Goal: Information Seeking & Learning: Learn about a topic

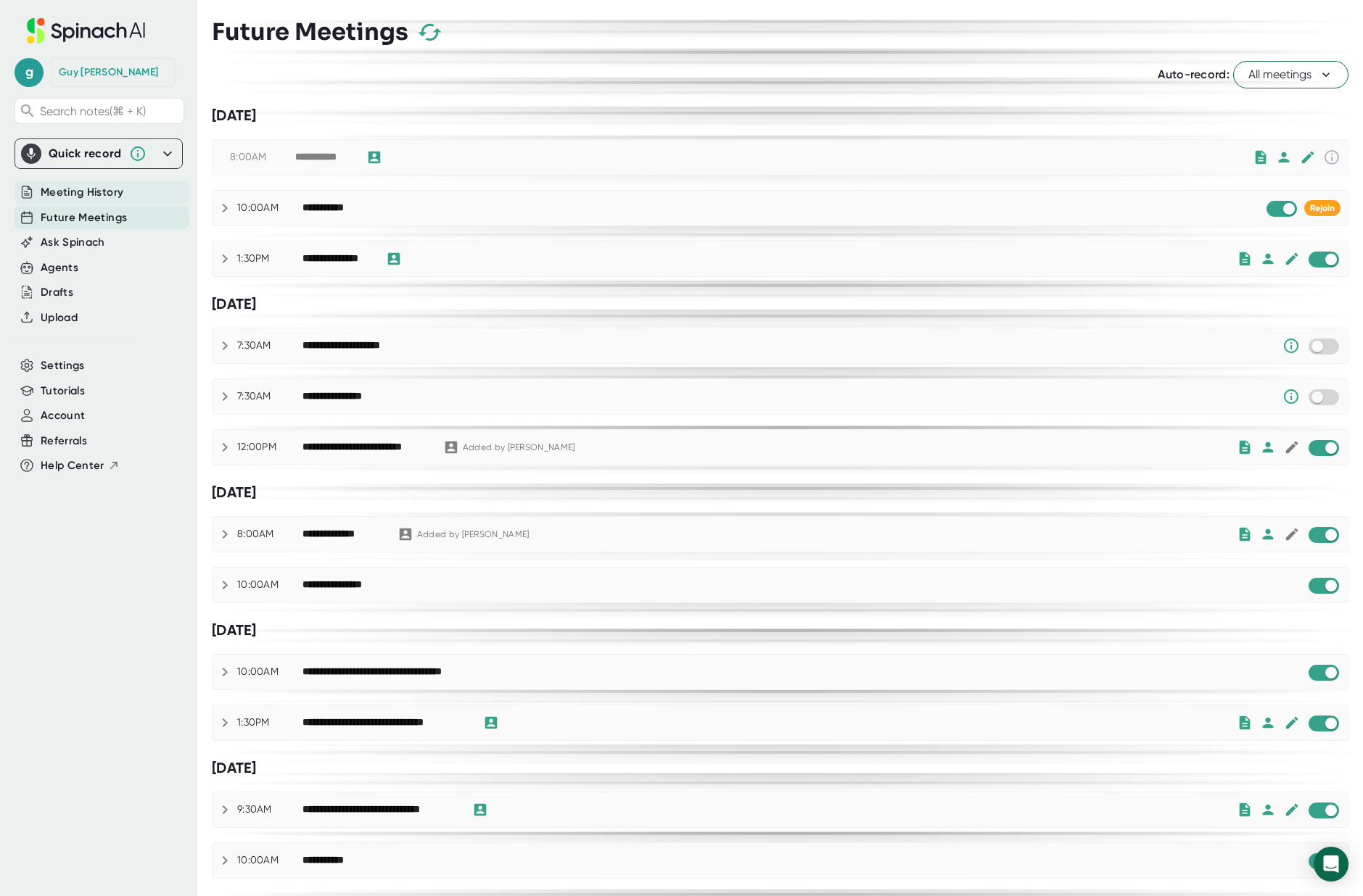
click at [90, 193] on span "Meeting History" at bounding box center [82, 192] width 83 height 17
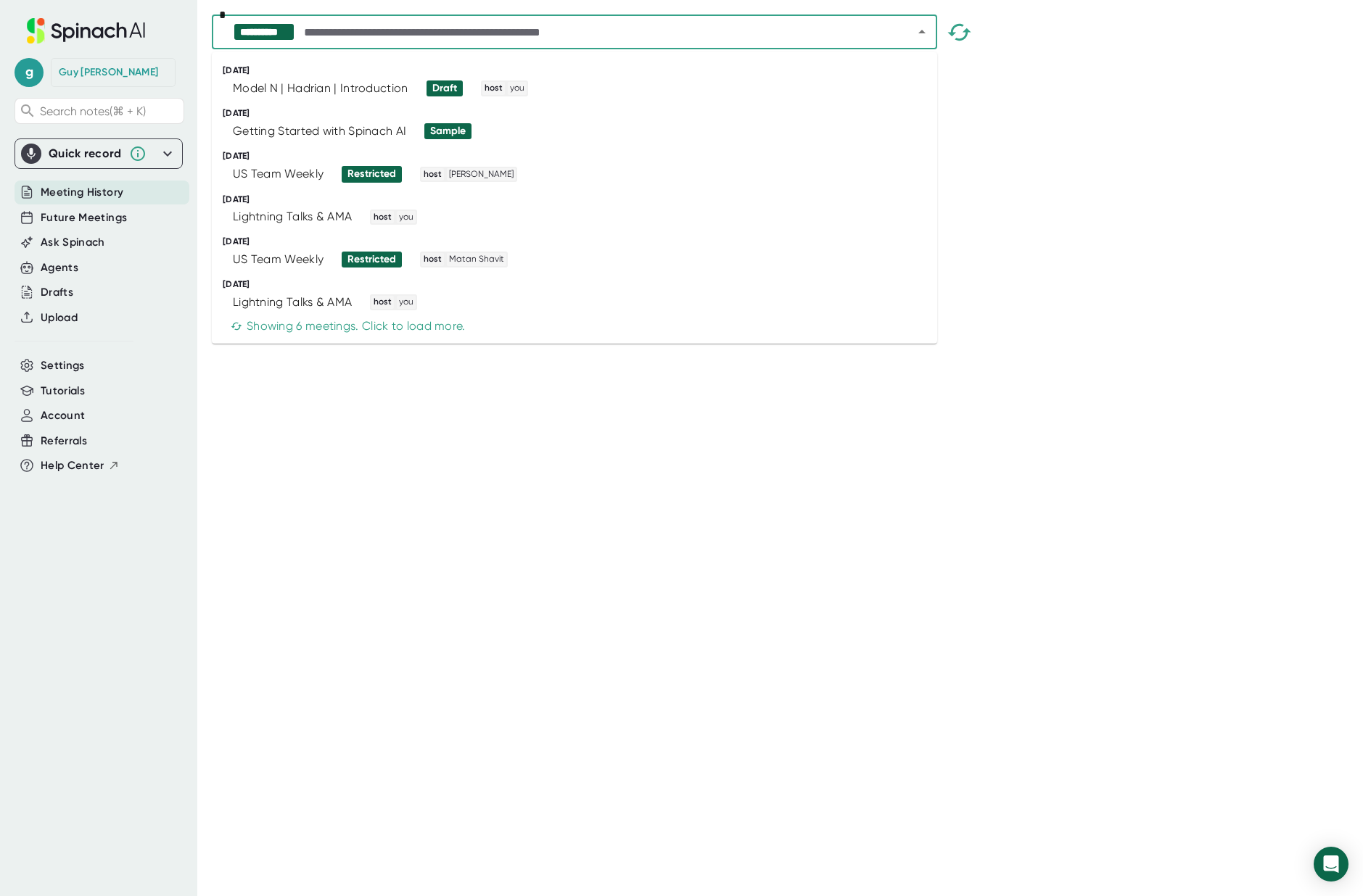
click at [566, 29] on input "text" at bounding box center [596, 32] width 589 height 21
click at [326, 93] on div "Model N | Hadrian | Introduction" at bounding box center [320, 88] width 176 height 14
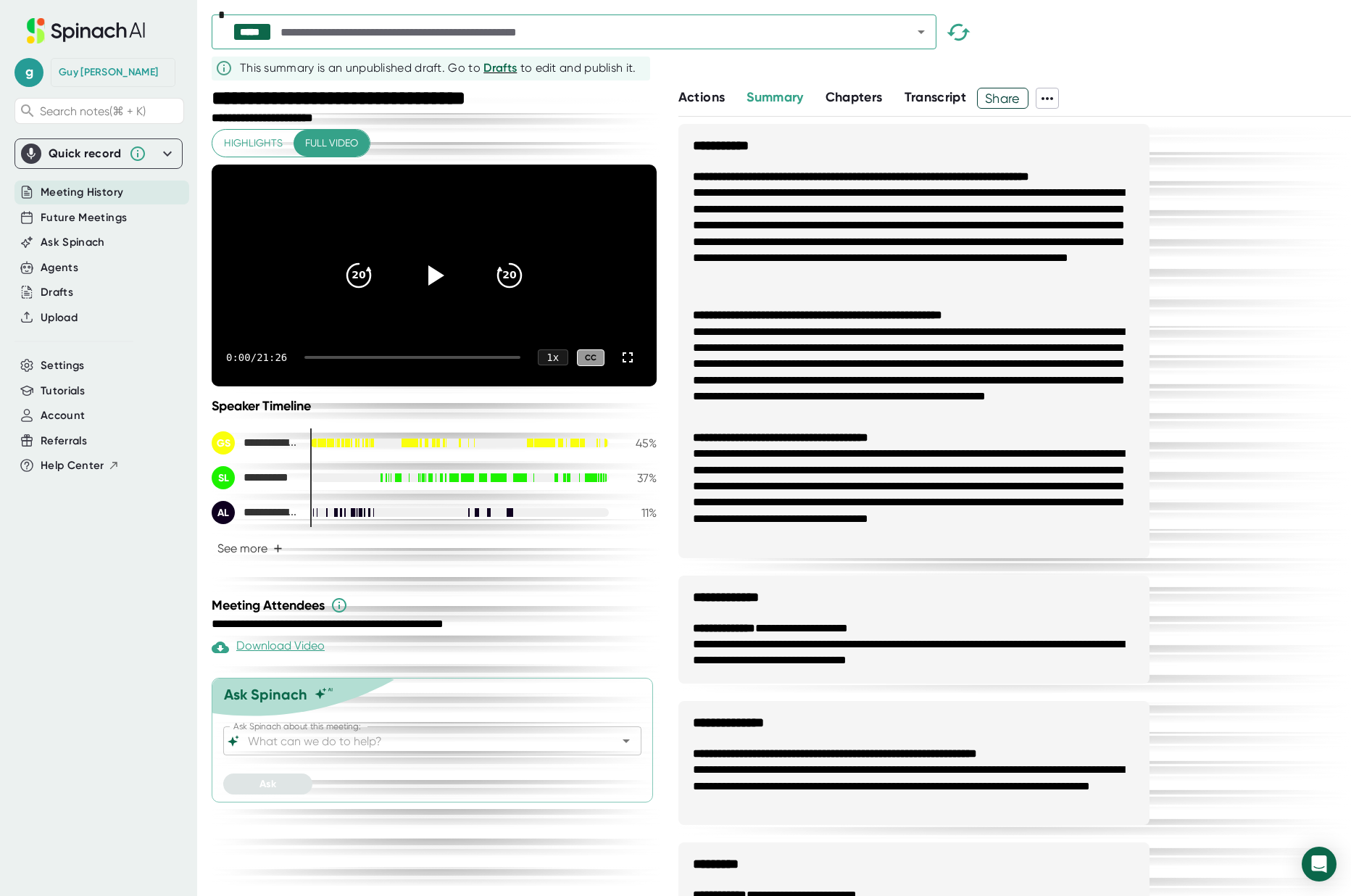
scroll to position [3, 0]
